Goal: Information Seeking & Learning: Learn about a topic

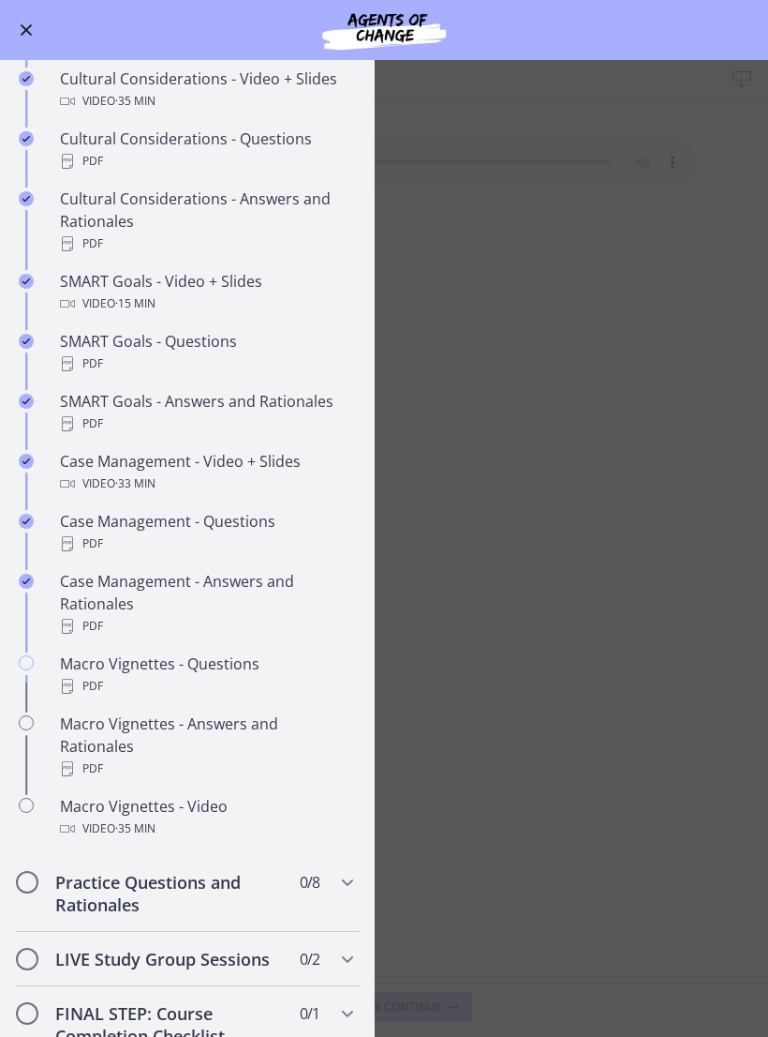
scroll to position [1325, 0]
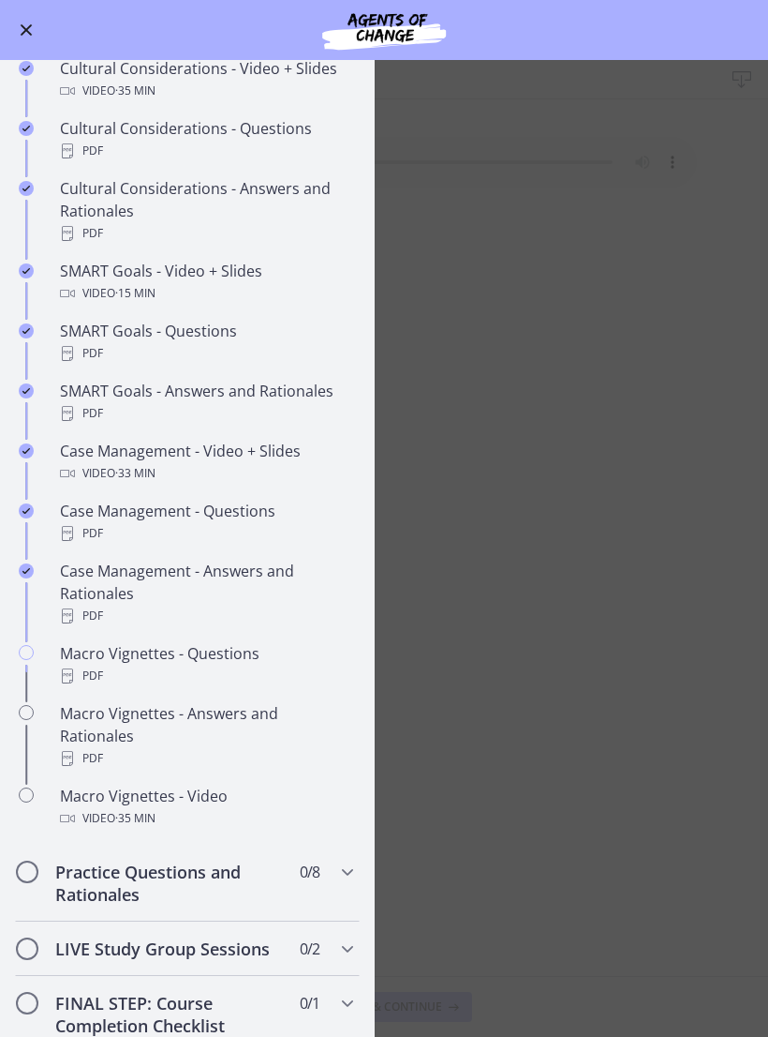
click at [201, 784] on div "Macro Vignettes - Video Video · 35 min" at bounding box center [206, 806] width 292 height 45
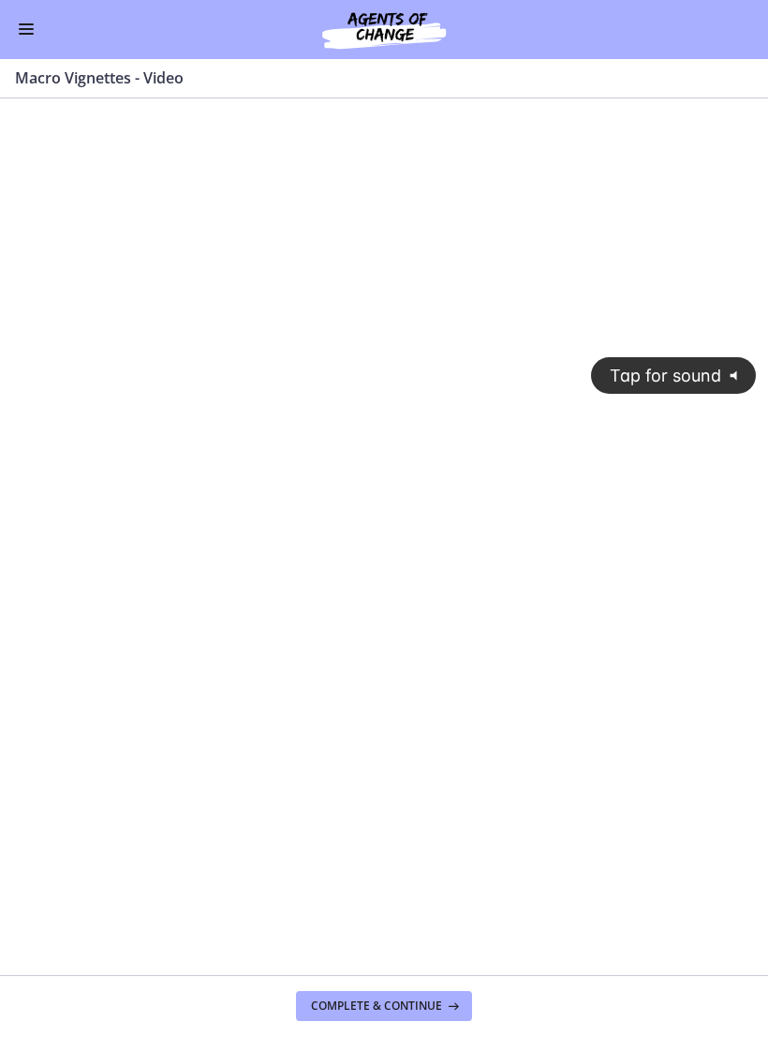
click at [328, 651] on div "Tap for sound @keyframes VOLUME_SMALL_WAVE_FLASH { 0% { opacity: 0; } 33% { opa…" at bounding box center [384, 519] width 768 height 348
click at [344, 486] on div at bounding box center [384, 535] width 768 height 380
click at [381, 425] on div at bounding box center [384, 535] width 768 height 380
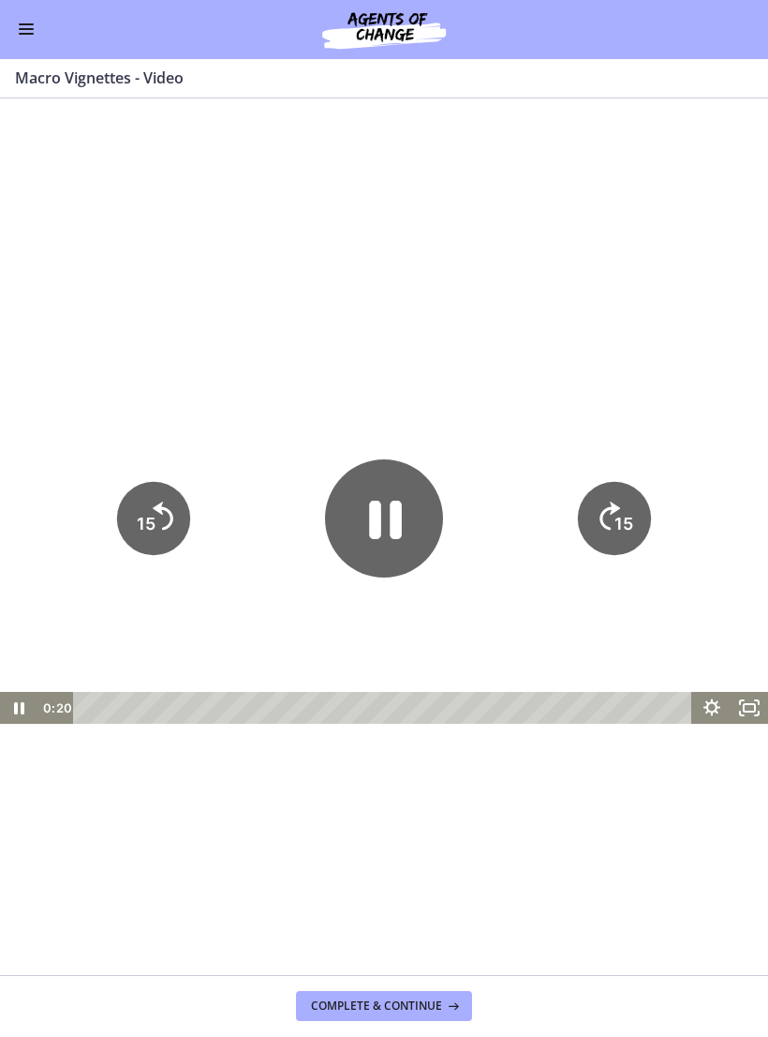
click at [395, 526] on icon "Pause" at bounding box center [385, 519] width 33 height 38
click at [35, 37] on button "Enable menu" at bounding box center [26, 30] width 22 height 22
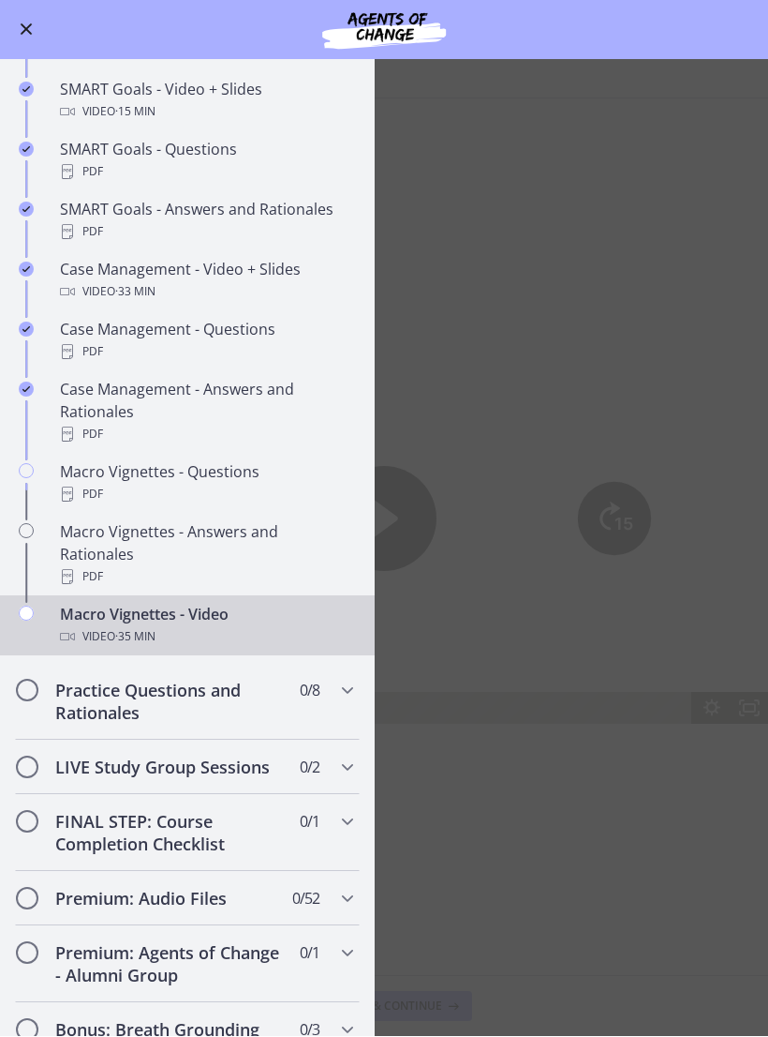
scroll to position [1508, 0]
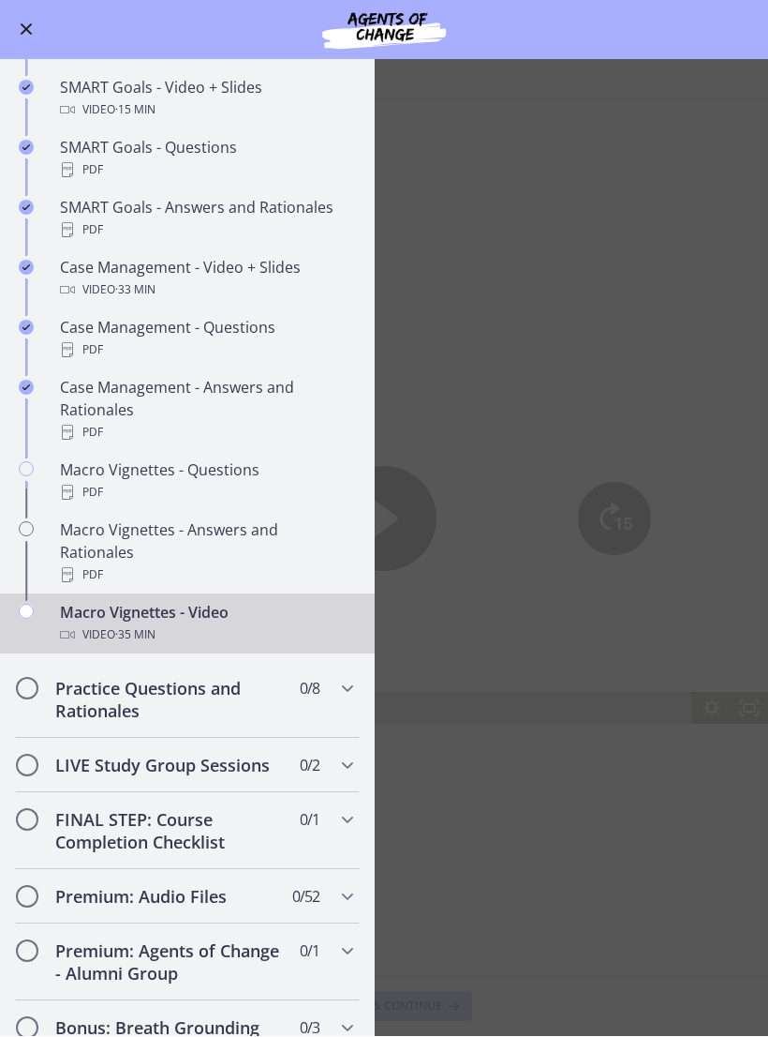
click at [214, 480] on div "Macro Vignettes - Questions PDF" at bounding box center [206, 481] width 292 height 45
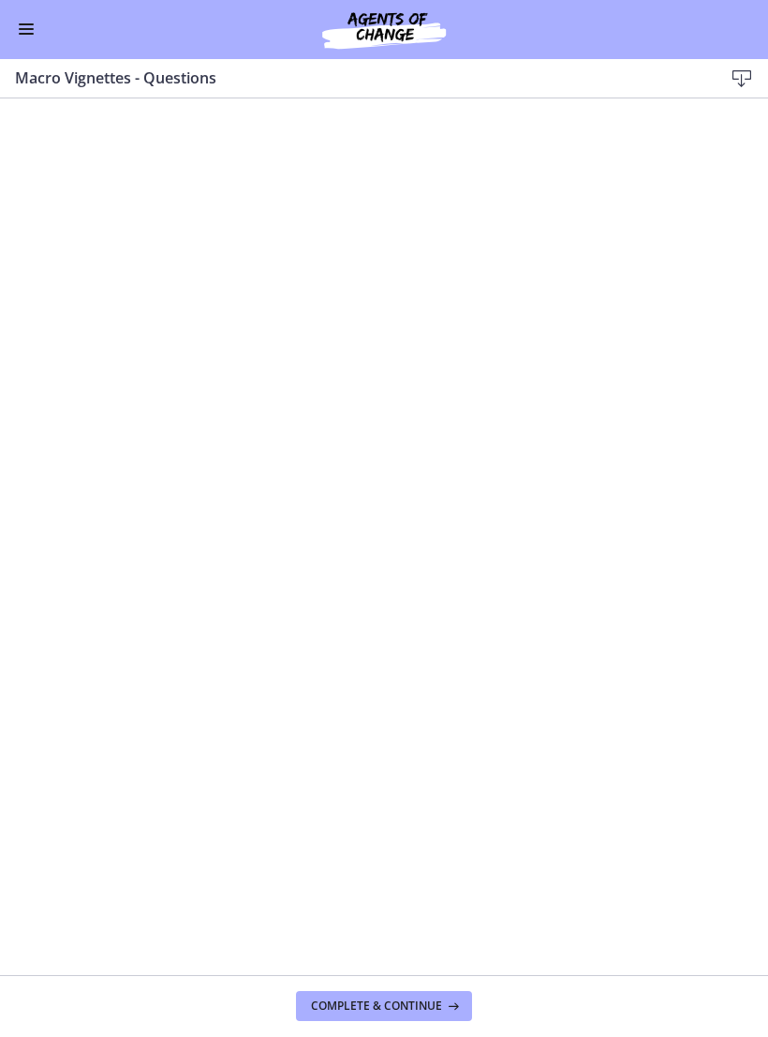
click at [36, 28] on button "Enable menu" at bounding box center [26, 30] width 22 height 22
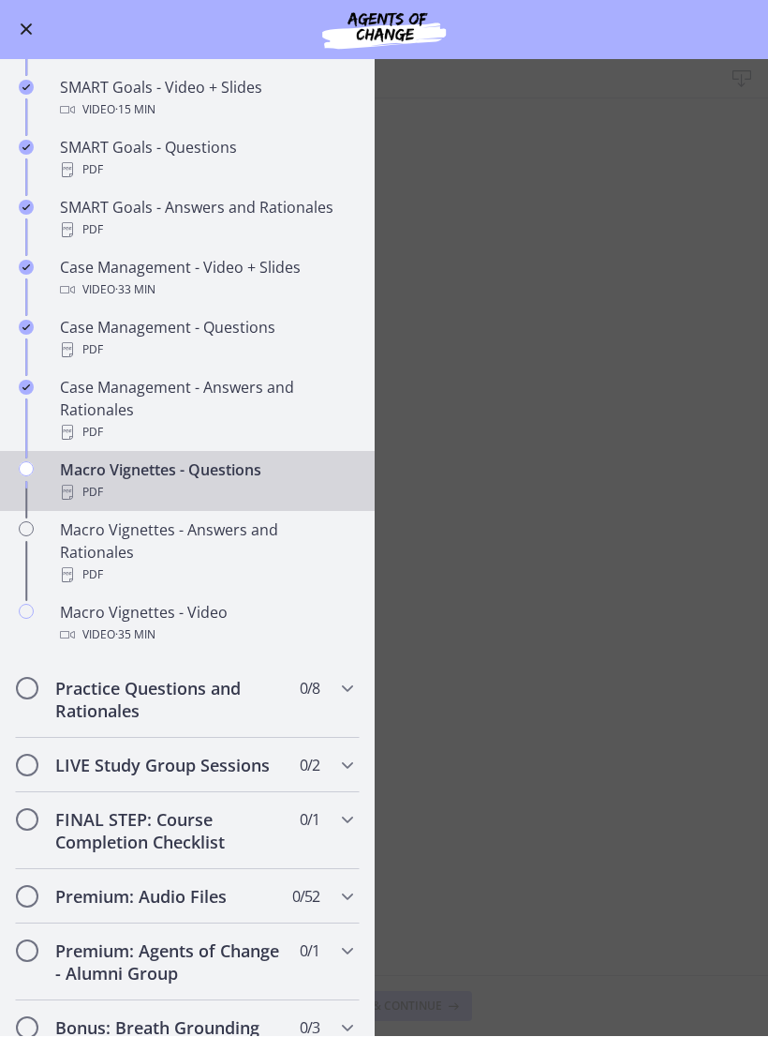
click at [202, 602] on div "Macro Vignettes - Video Video · 35 min" at bounding box center [206, 624] width 292 height 45
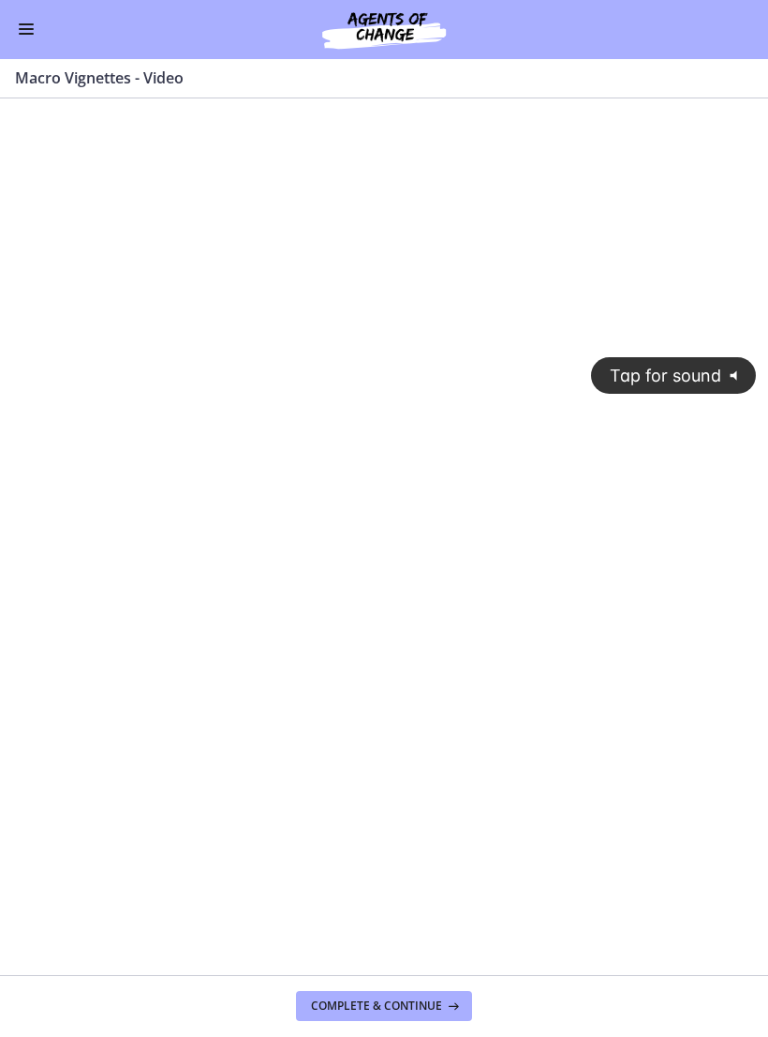
click at [291, 485] on div "Tap for sound @keyframes VOLUME_SMALL_WAVE_FLASH { 0% { opacity: 0; } 33% { opa…" at bounding box center [384, 519] width 768 height 348
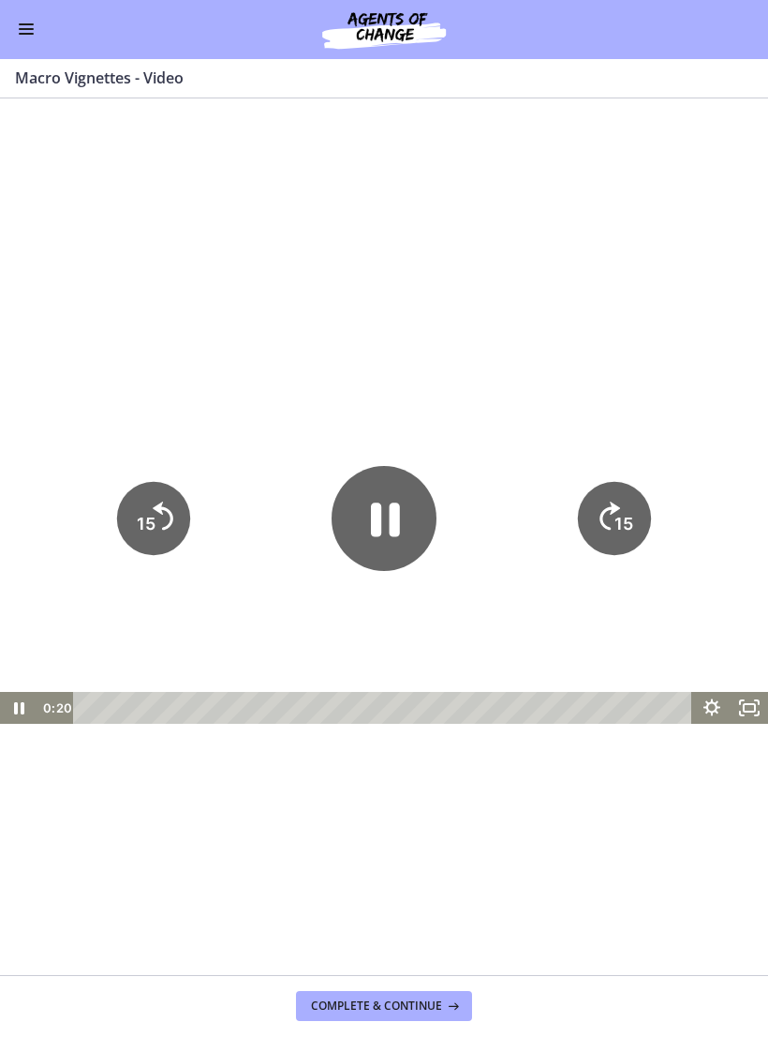
click at [151, 540] on icon "15" at bounding box center [153, 518] width 73 height 73
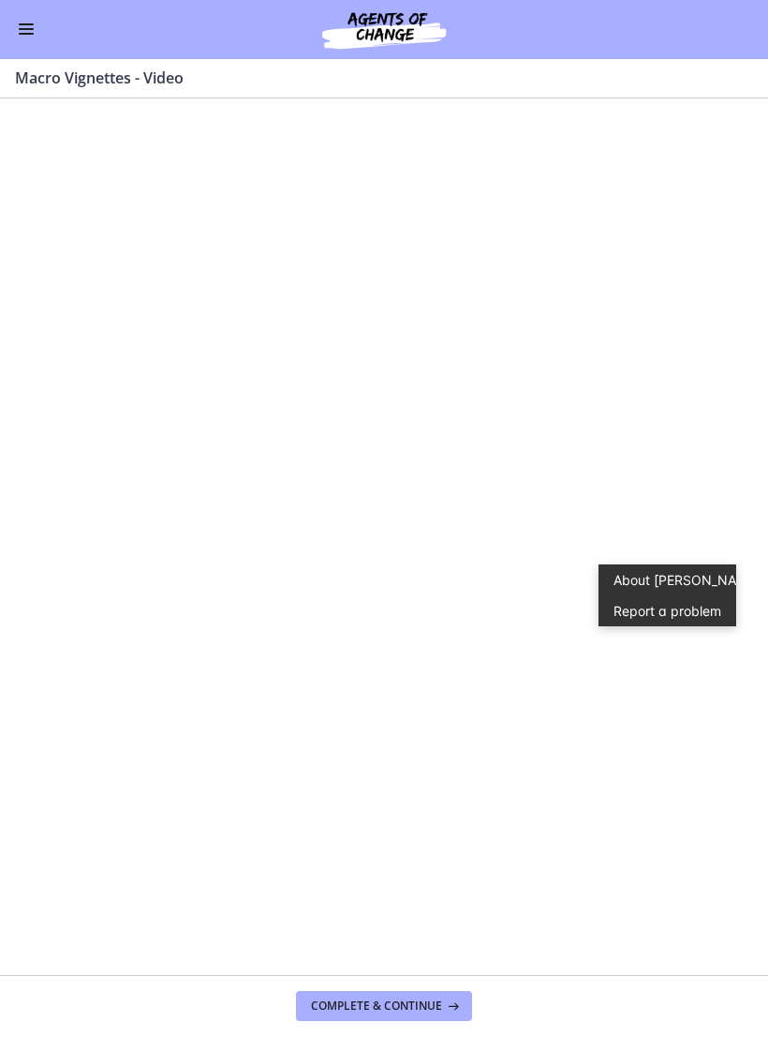
click at [346, 455] on div at bounding box center [384, 535] width 768 height 380
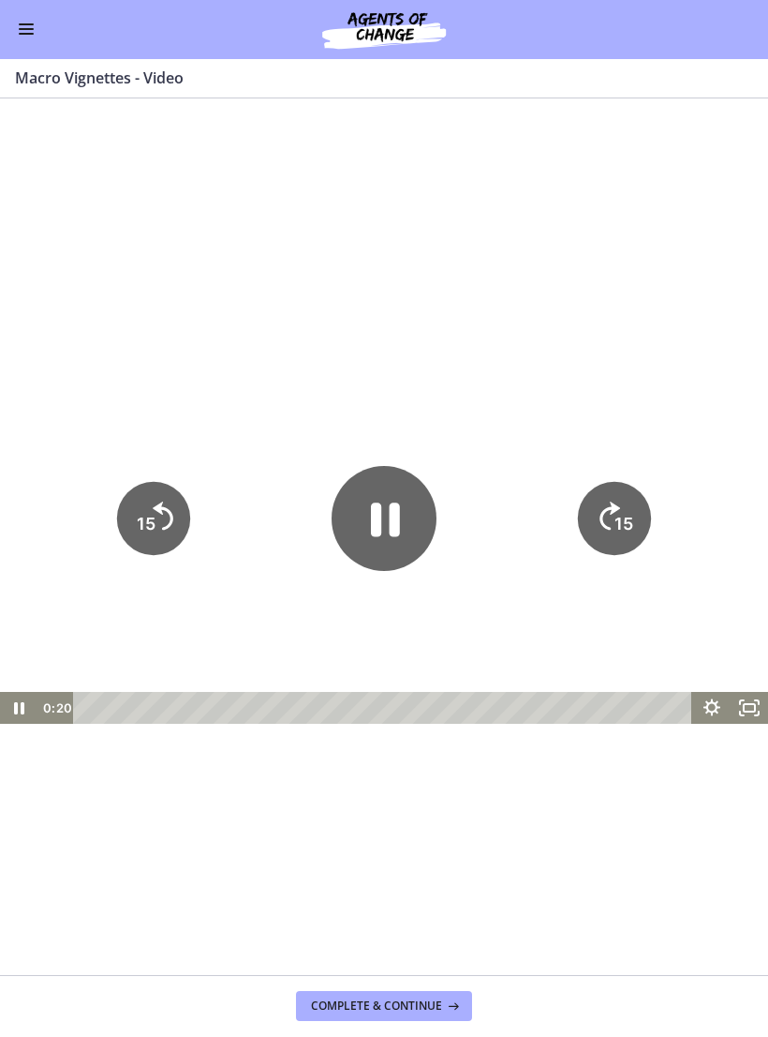
click at [382, 531] on icon "Pause" at bounding box center [384, 518] width 105 height 105
click at [23, 20] on button "Enable menu" at bounding box center [26, 30] width 22 height 22
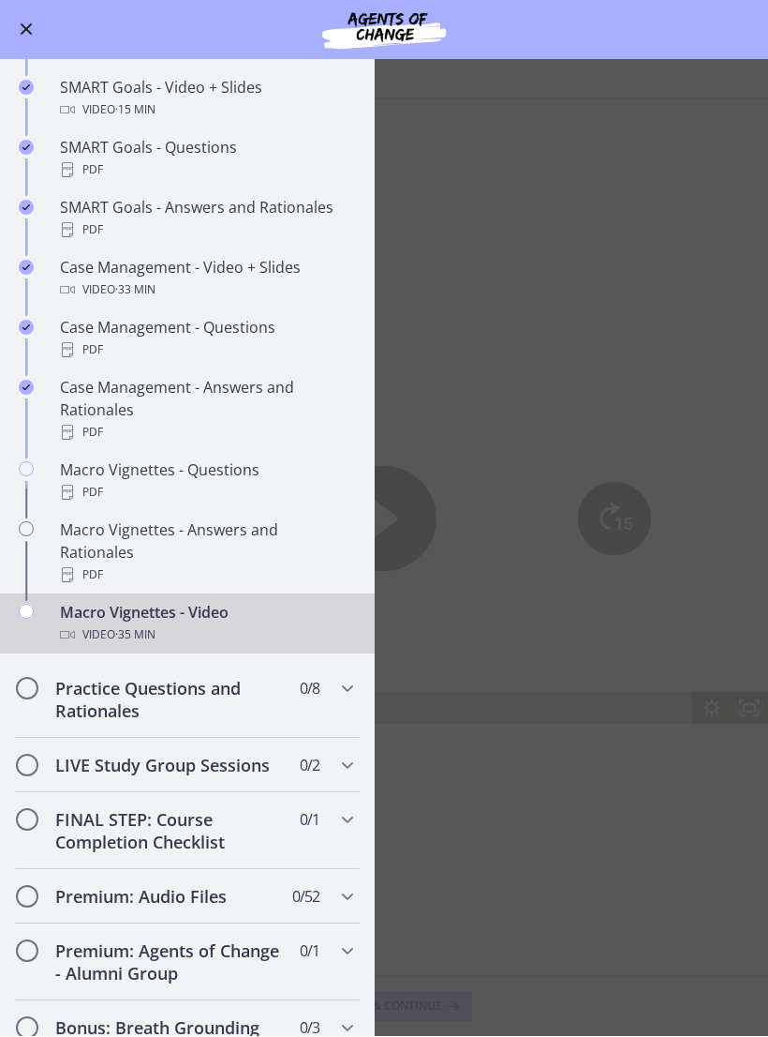
click at [206, 470] on div "Macro Vignettes - Questions PDF" at bounding box center [206, 481] width 292 height 45
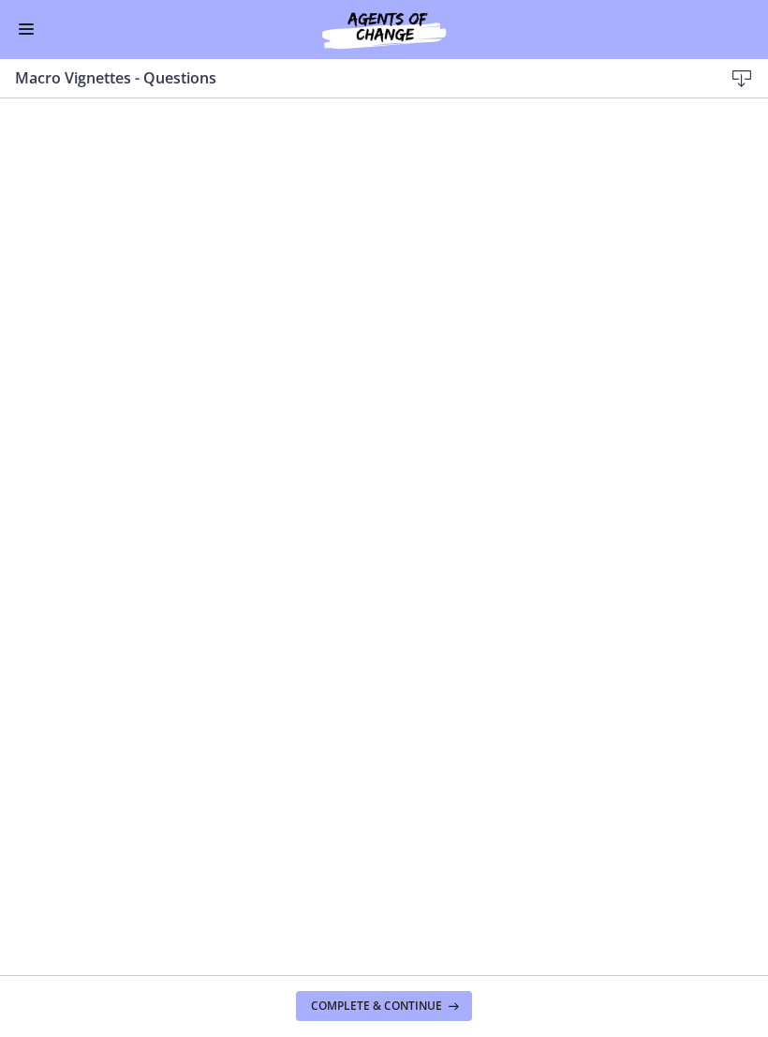
click at [10, 50] on div "Go to Dashboard" at bounding box center [384, 30] width 768 height 60
click at [32, 37] on button "Enable menu" at bounding box center [26, 30] width 22 height 22
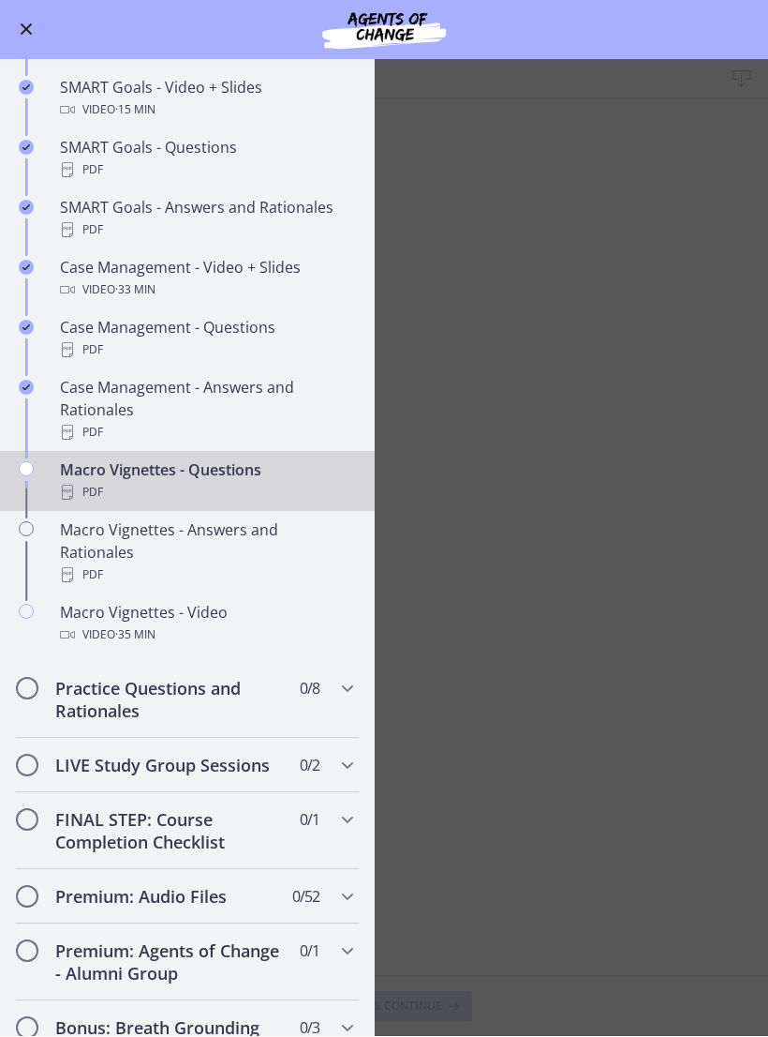
click at [208, 475] on div "Macro Vignettes - Questions PDF" at bounding box center [206, 481] width 292 height 45
